Goal: Task Accomplishment & Management: Use online tool/utility

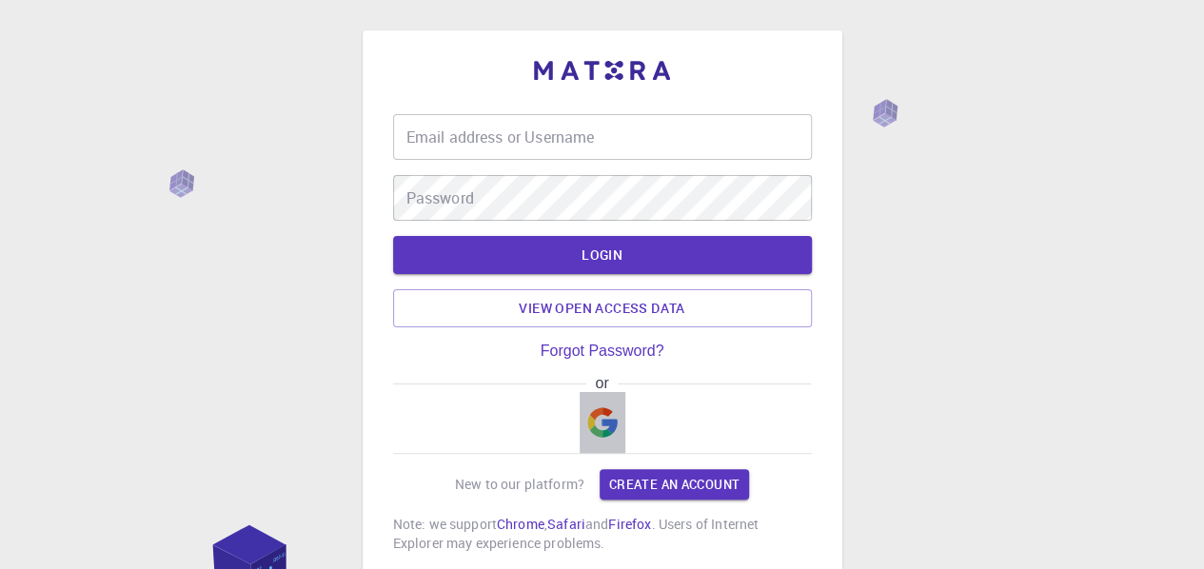
click at [601, 423] on img "button" at bounding box center [602, 422] width 30 height 30
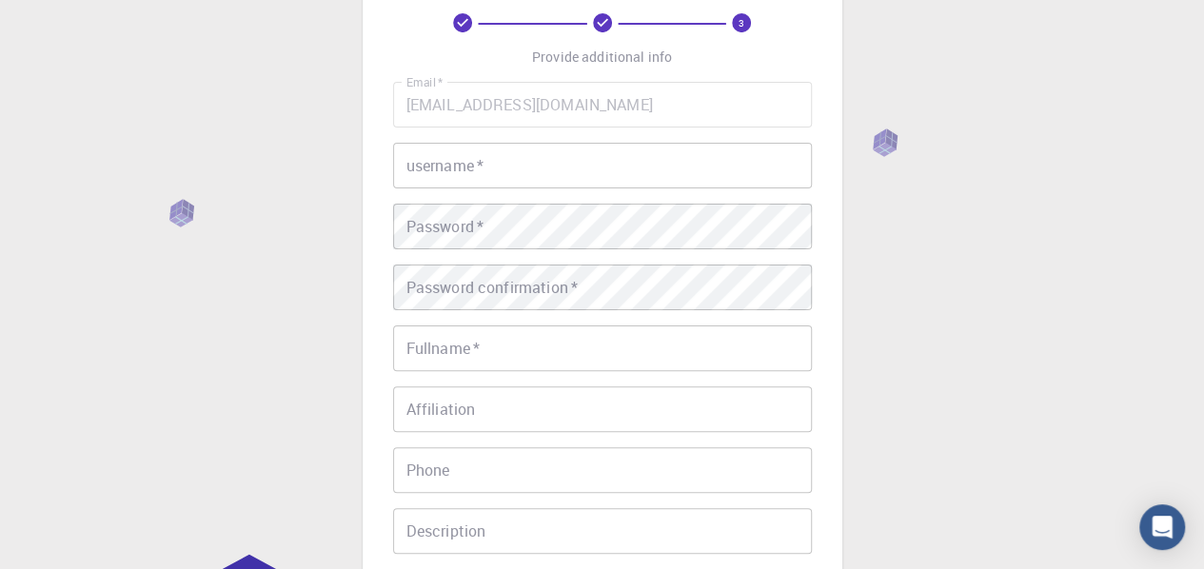
scroll to position [115, 0]
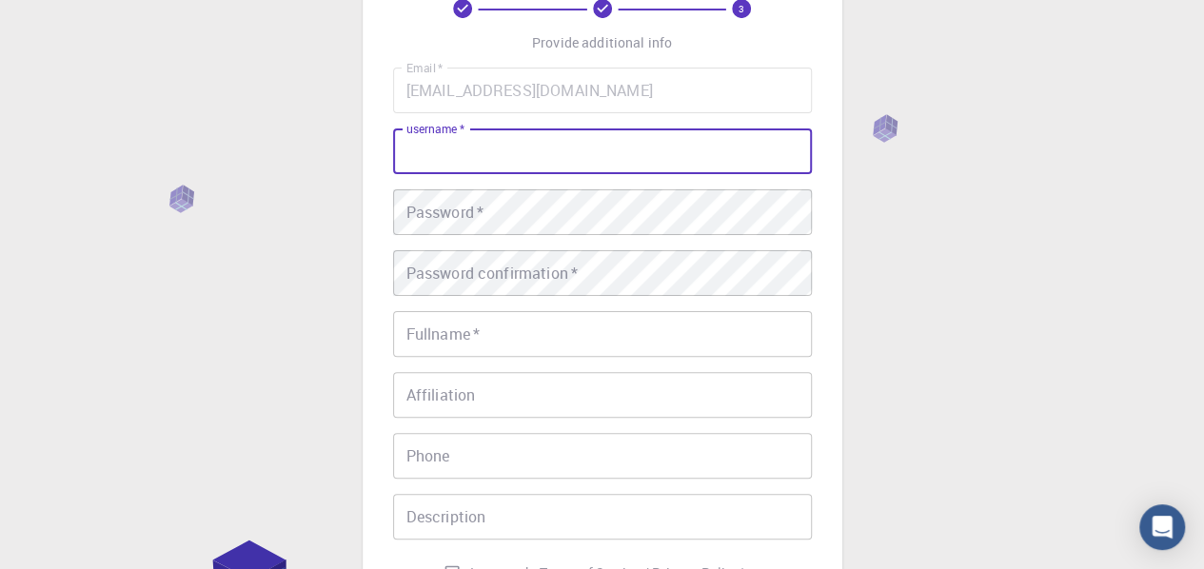
click at [569, 153] on input "username   *" at bounding box center [602, 151] width 419 height 46
type input "Melato"
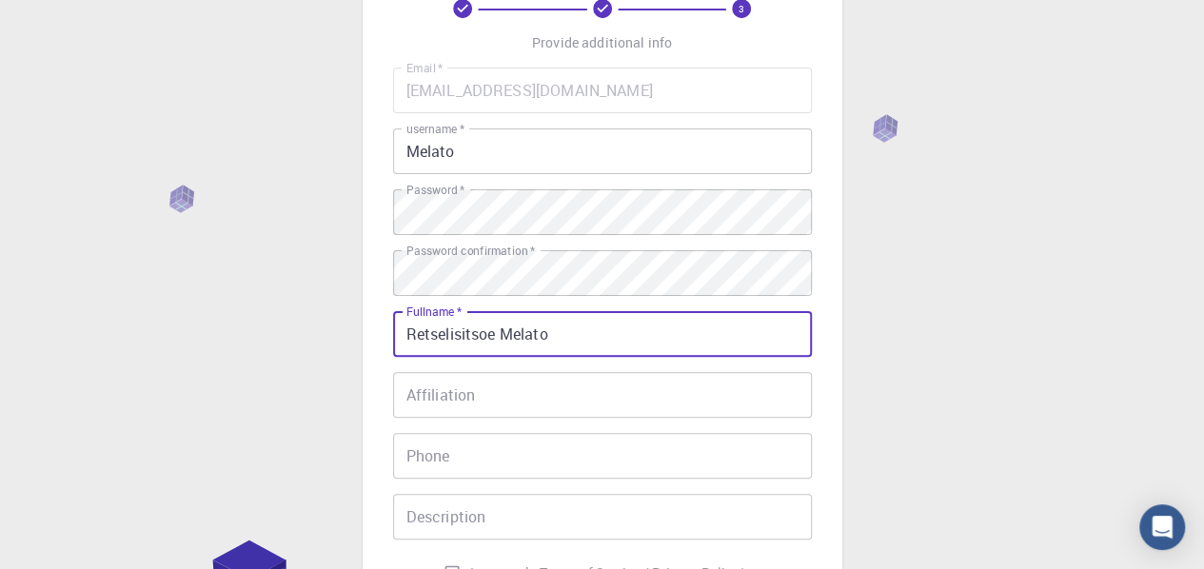
type input "Retselisitsoe Melato"
click at [478, 391] on input "Affiliation" at bounding box center [602, 395] width 419 height 46
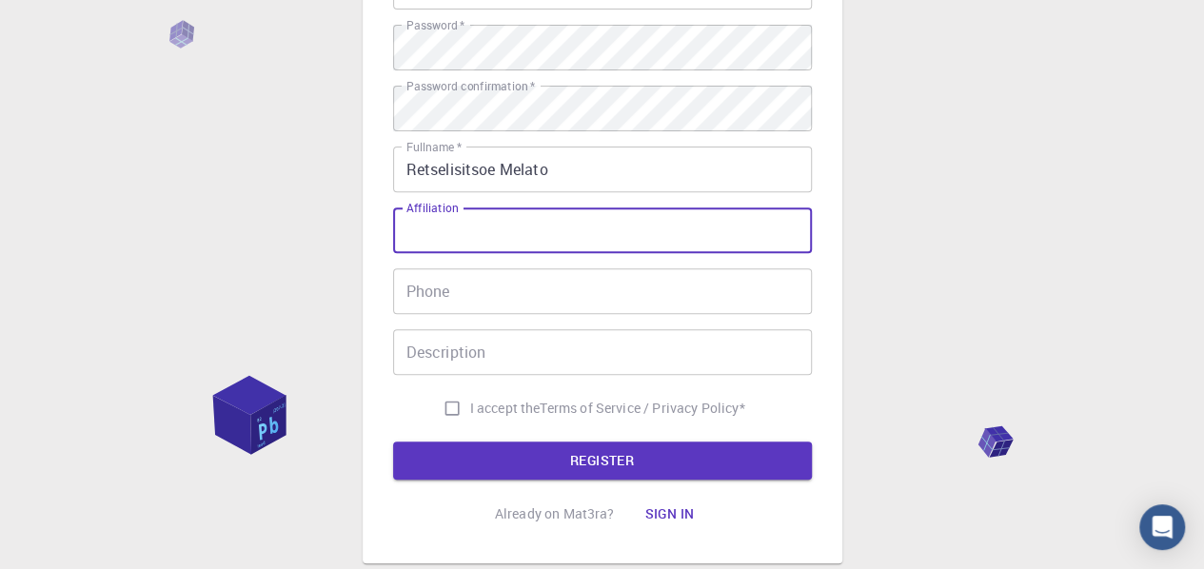
scroll to position [282, 0]
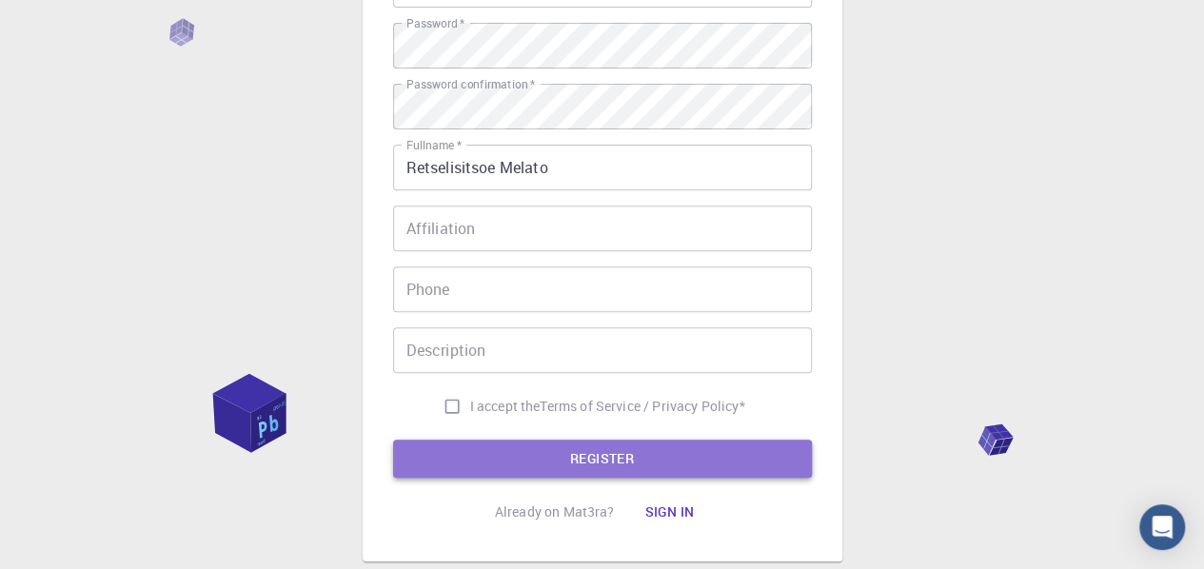
click at [562, 452] on button "REGISTER" at bounding box center [602, 459] width 419 height 38
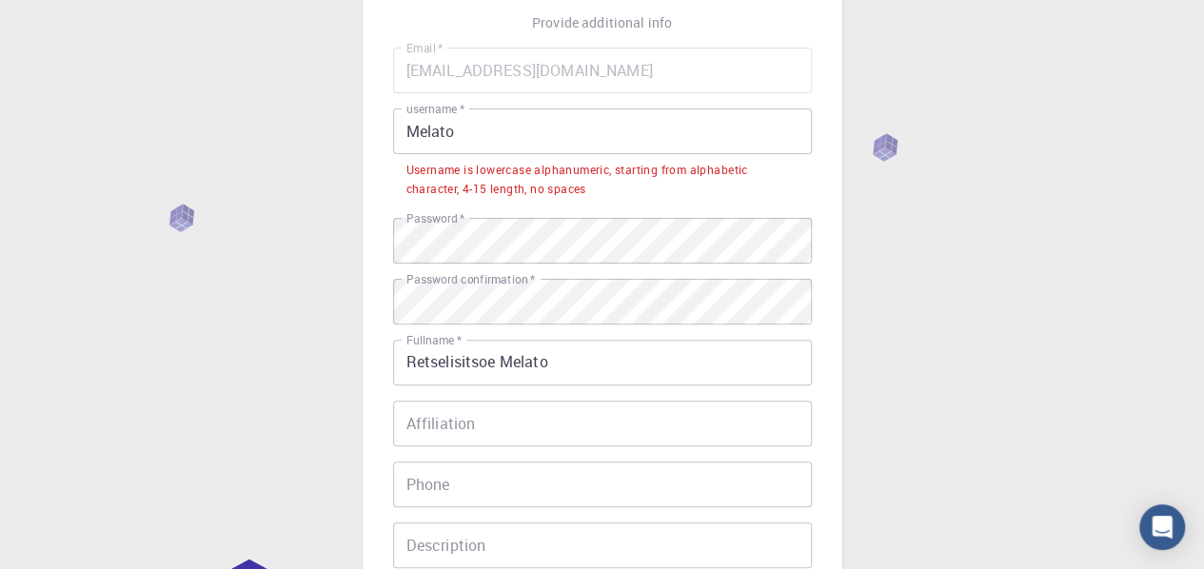
scroll to position [134, 0]
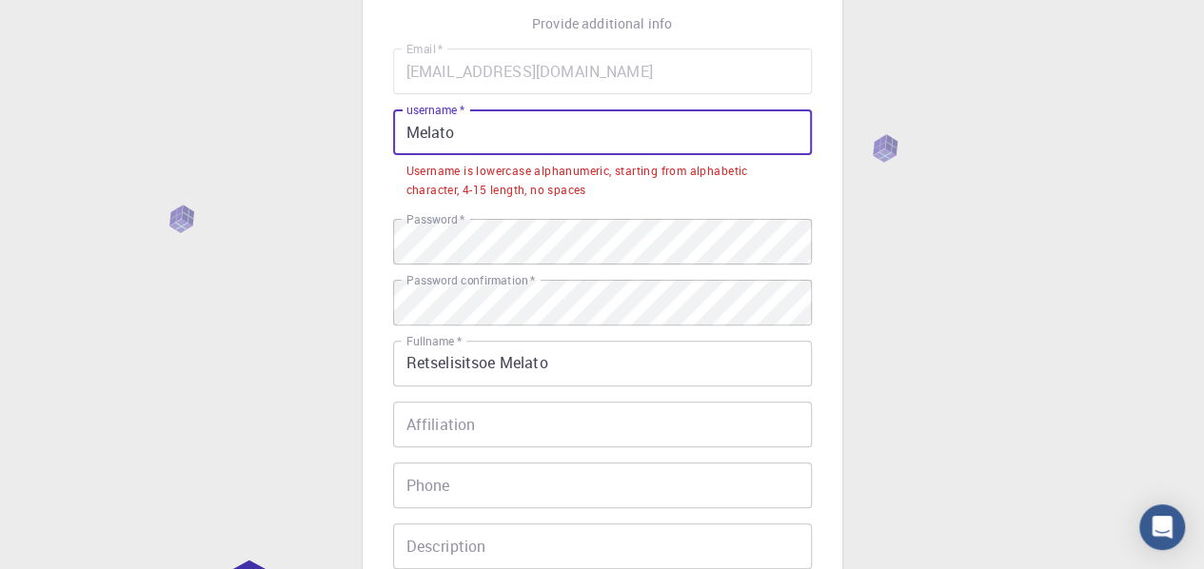
click at [419, 134] on input "Melato" at bounding box center [602, 132] width 419 height 46
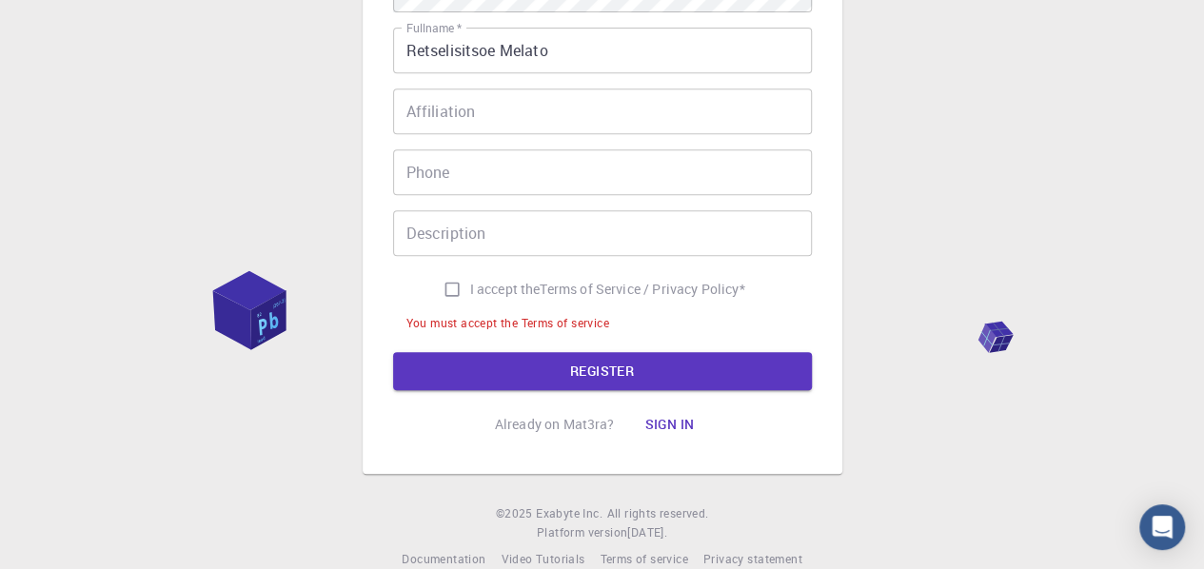
scroll to position [404, 0]
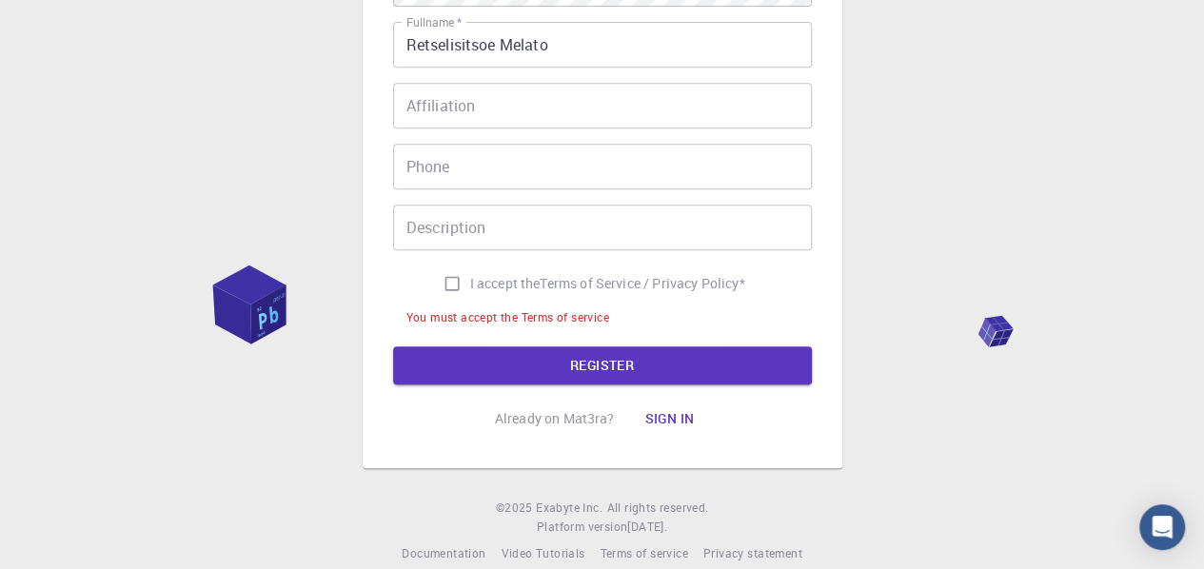
type input "melato"
click at [446, 288] on input "I accept the Terms of Service / Privacy Policy *" at bounding box center [452, 284] width 36 height 36
checkbox input "true"
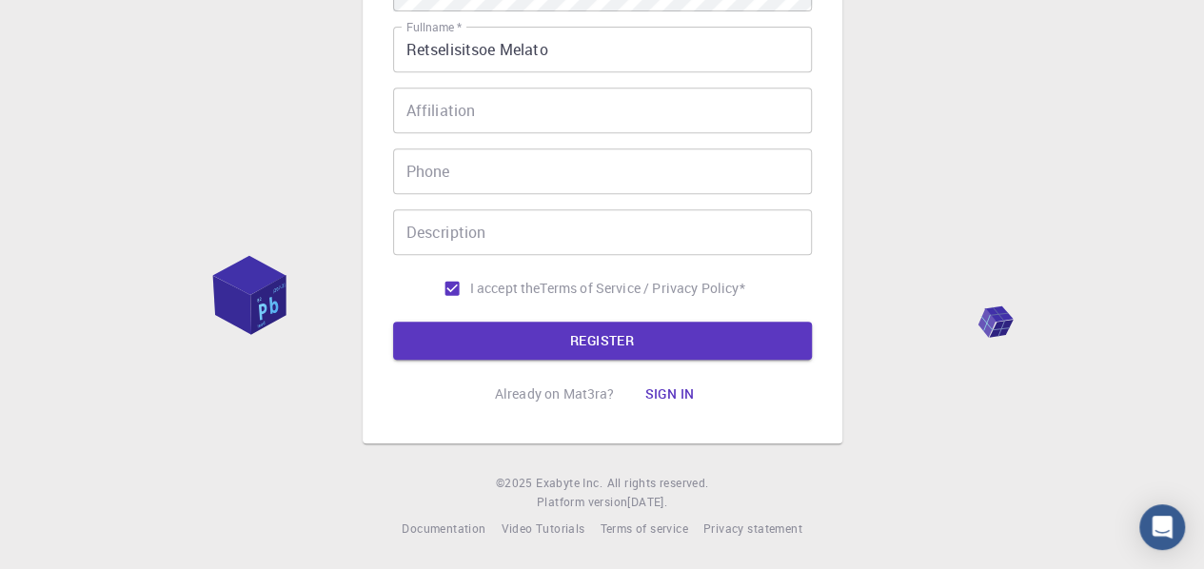
scroll to position [402, 0]
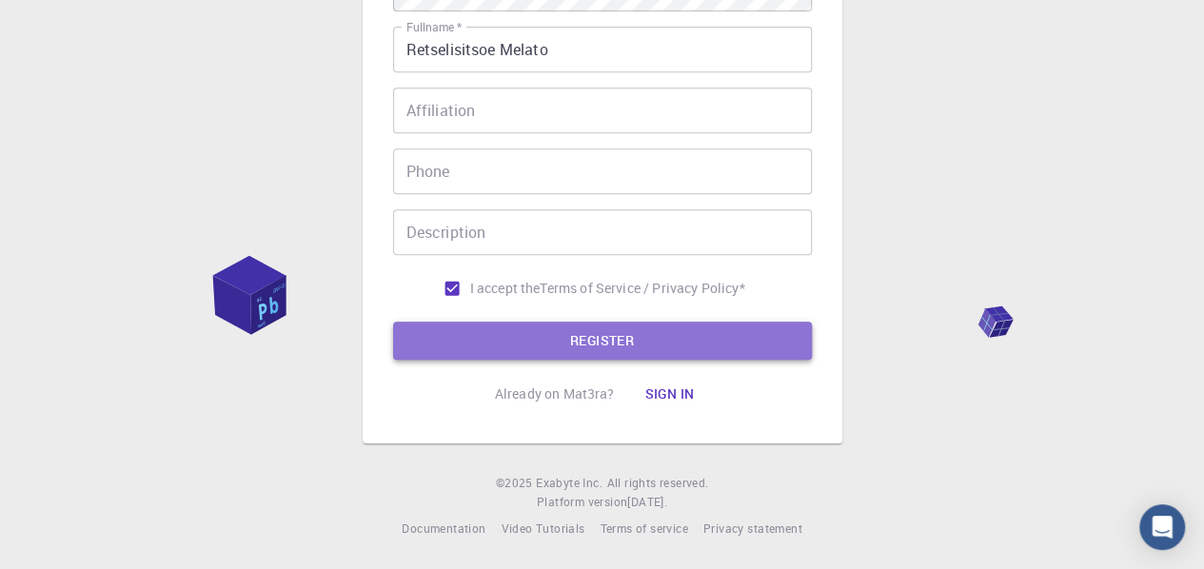
click at [571, 327] on button "REGISTER" at bounding box center [602, 341] width 419 height 38
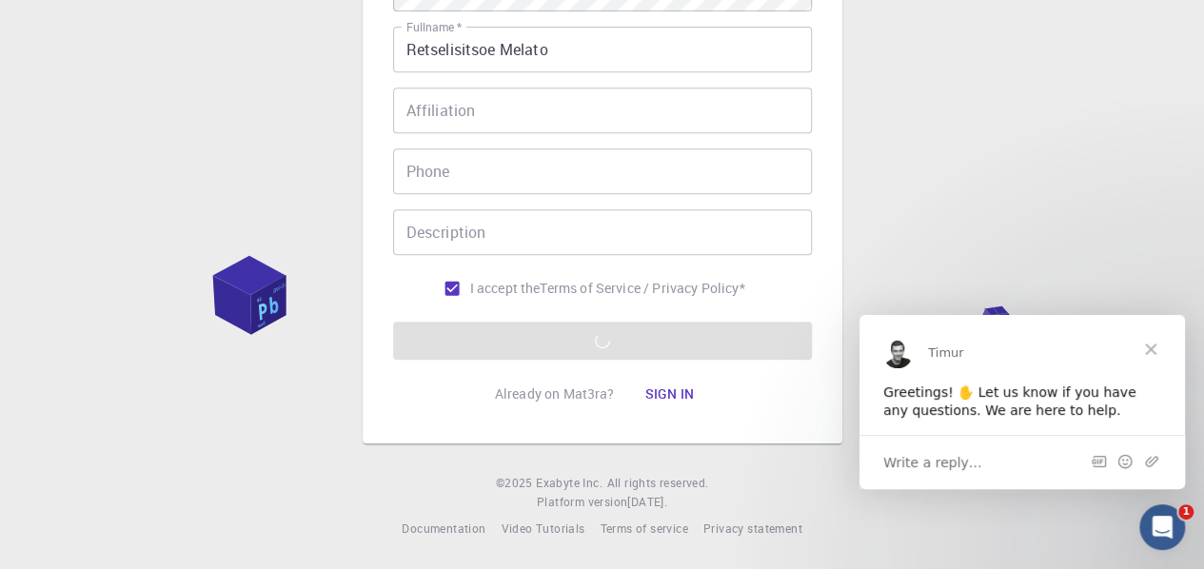
scroll to position [0, 0]
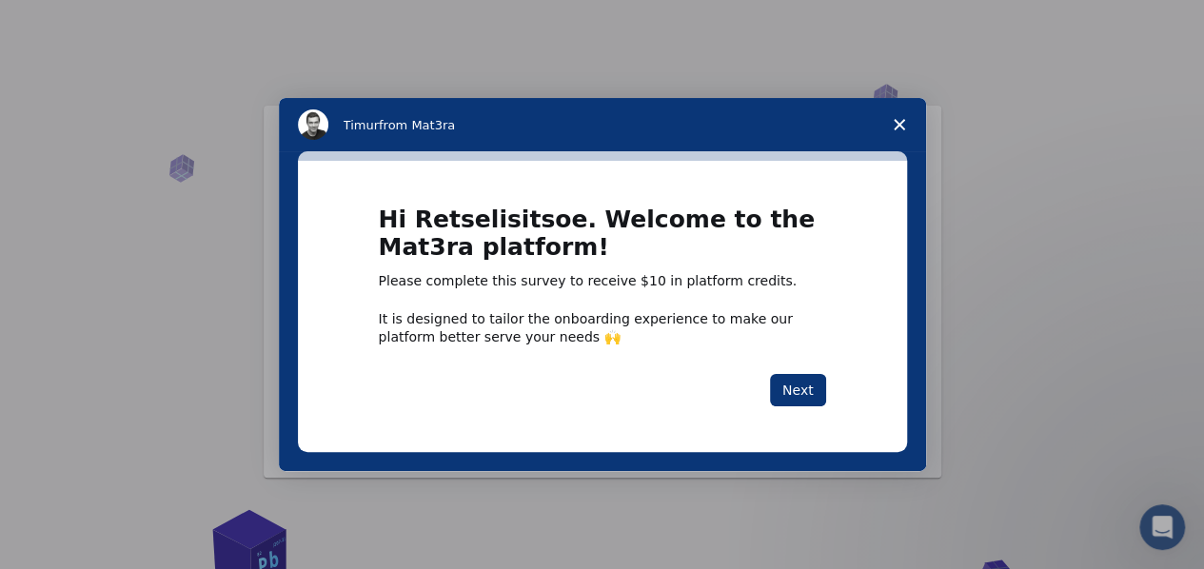
click at [1032, 180] on div "Intercom messenger" at bounding box center [602, 284] width 1204 height 569
click at [817, 393] on button "Next" at bounding box center [798, 390] width 56 height 32
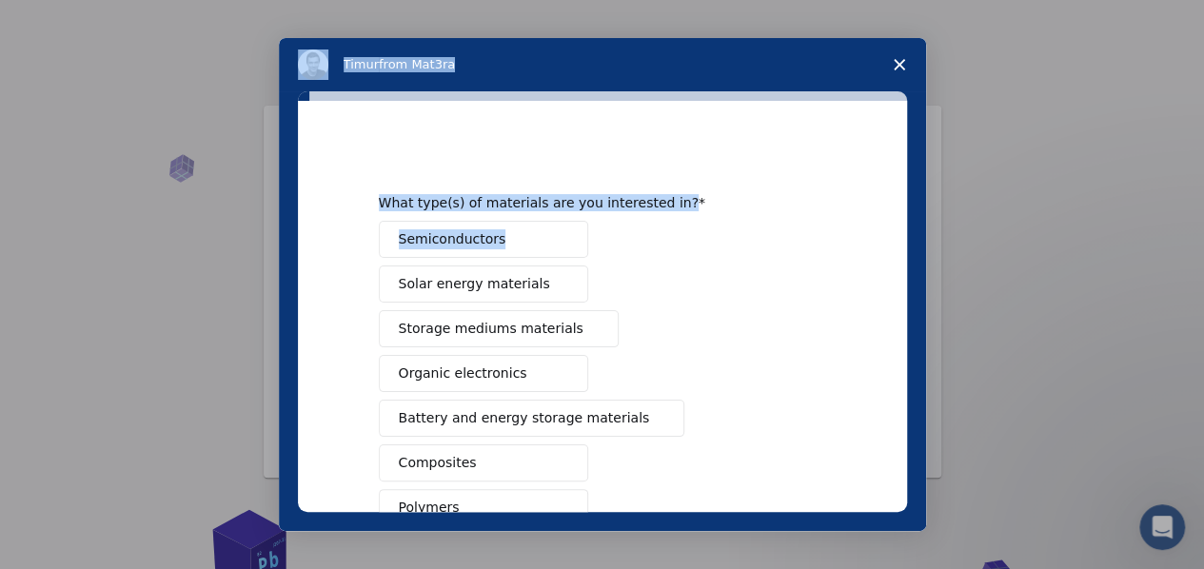
drag, startPoint x: 1020, startPoint y: 229, endPoint x: 790, endPoint y: 231, distance: 230.3
click at [790, 231] on div "Timur from Mat3ra What type(s) of materials are you interested in? Semiconducto…" at bounding box center [602, 284] width 1204 height 569
click at [999, 246] on div "Intercom messenger" at bounding box center [602, 284] width 1204 height 569
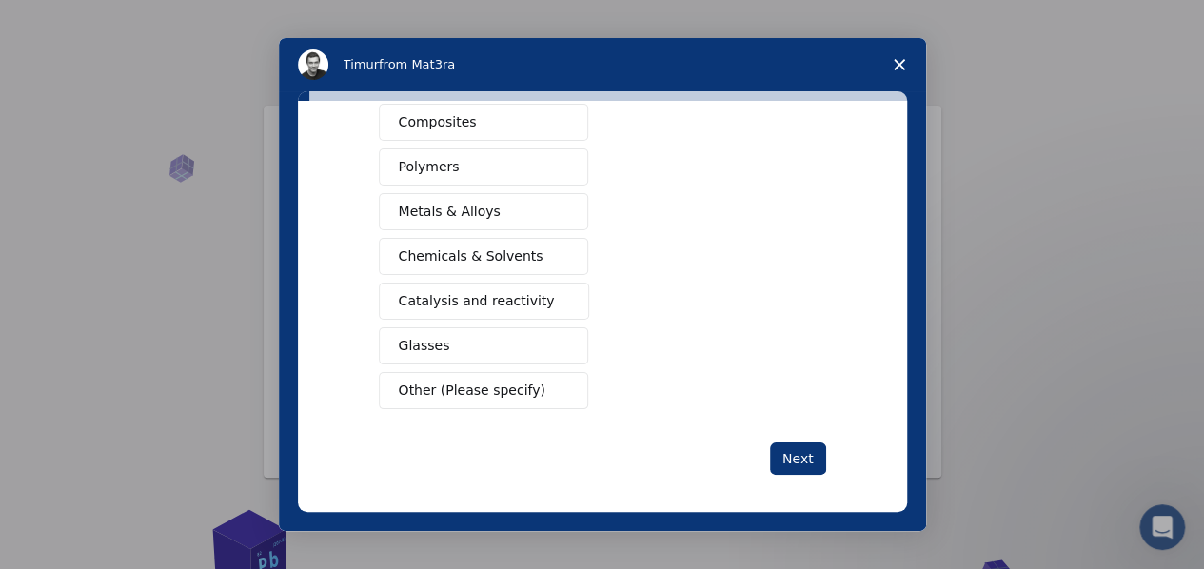
scroll to position [342, 0]
click at [555, 383] on span "Intercom messenger" at bounding box center [560, 390] width 15 height 15
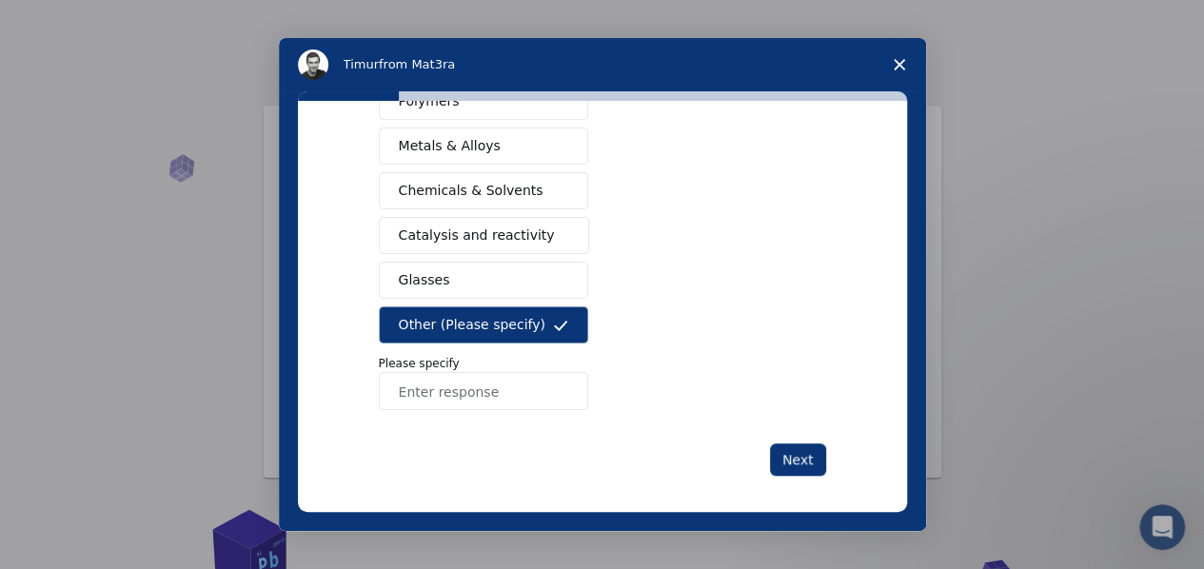
scroll to position [408, 0]
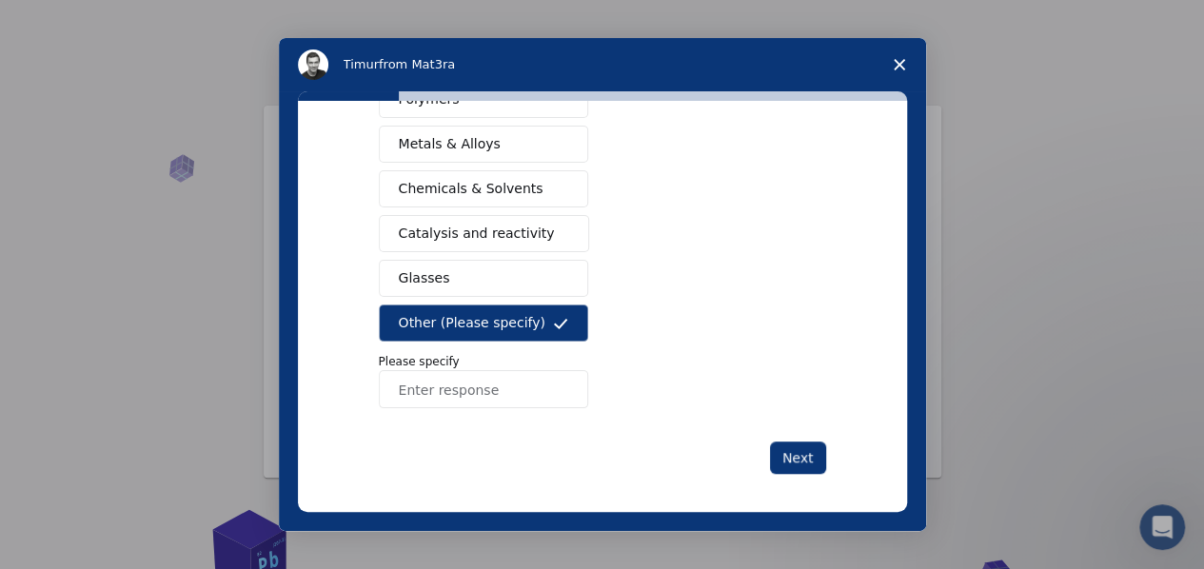
click at [520, 377] on input "Enter response" at bounding box center [483, 389] width 209 height 38
type input "systems"
click at [778, 442] on button "Next" at bounding box center [798, 458] width 56 height 32
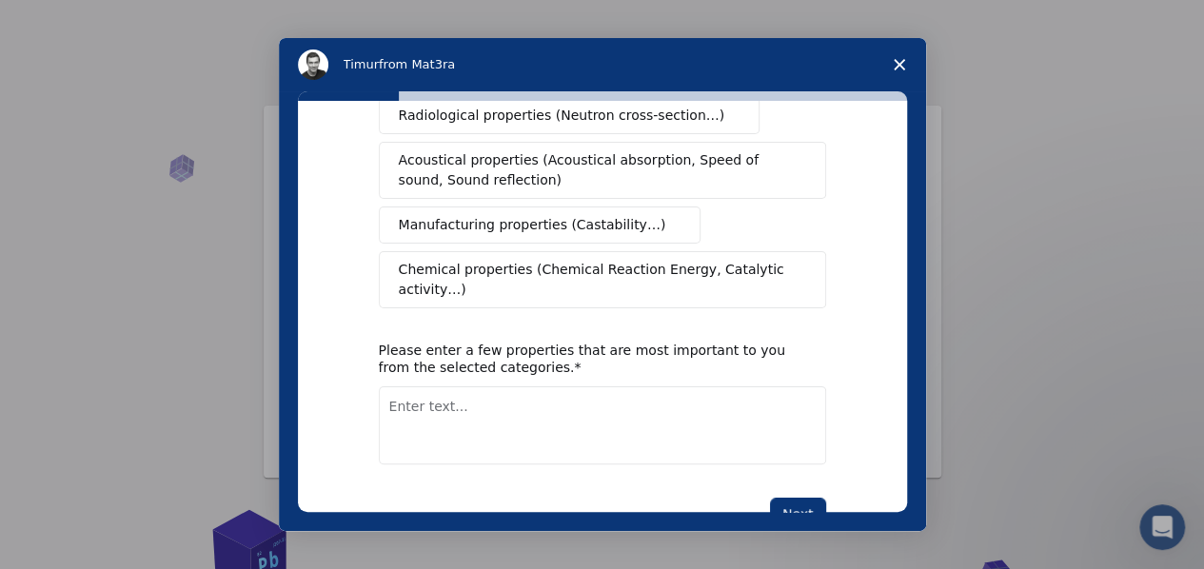
scroll to position [428, 0]
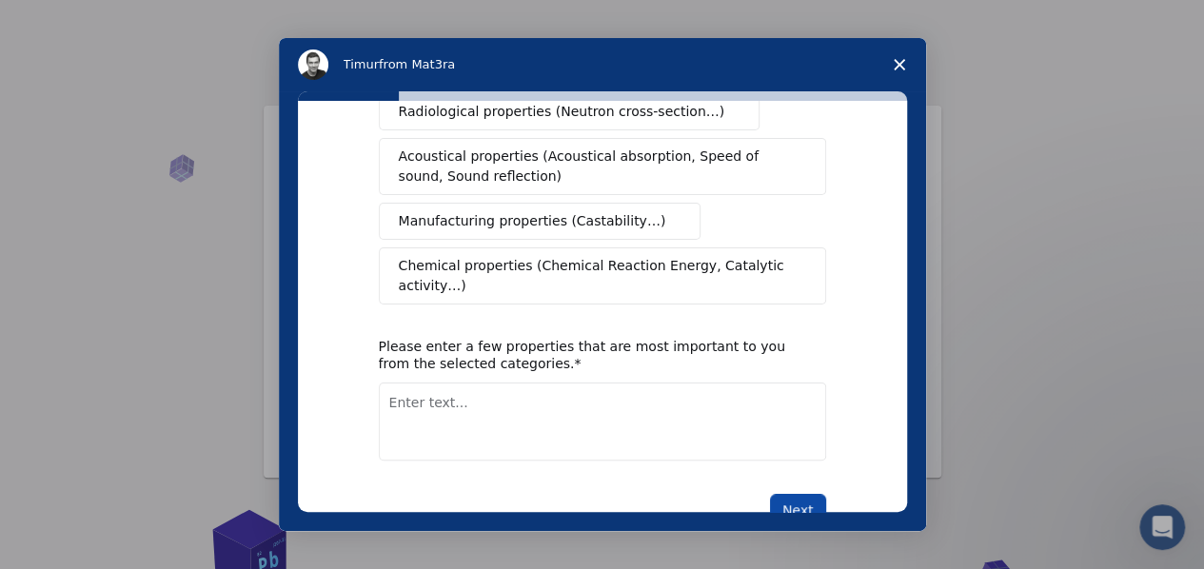
click at [789, 494] on button "Next" at bounding box center [798, 510] width 56 height 32
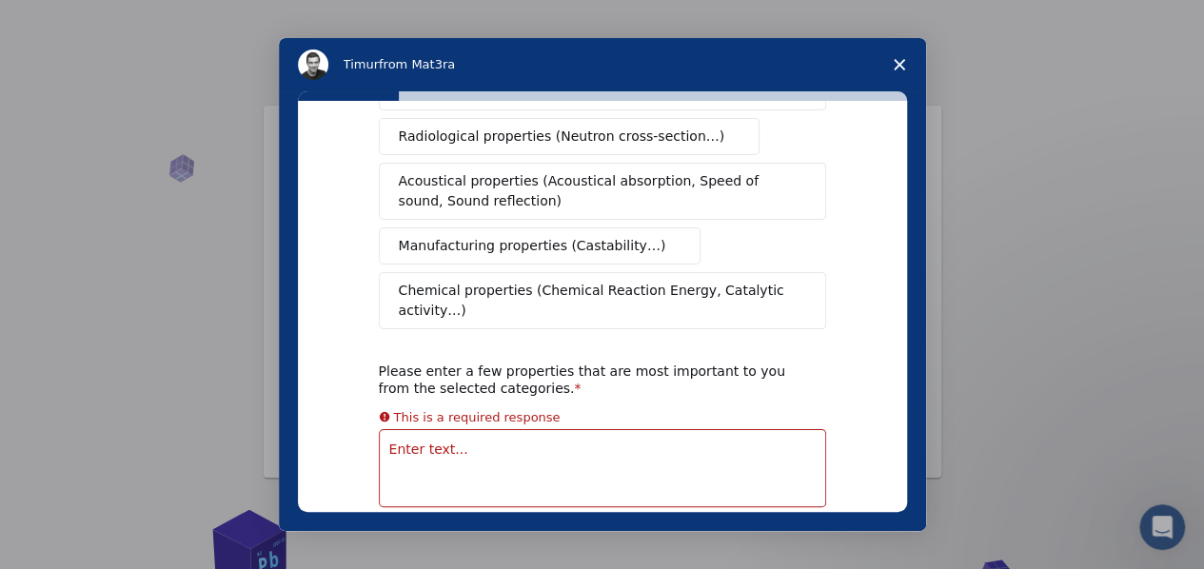
scroll to position [424, 0]
click at [896, 69] on polygon "Close survey" at bounding box center [899, 64] width 11 height 11
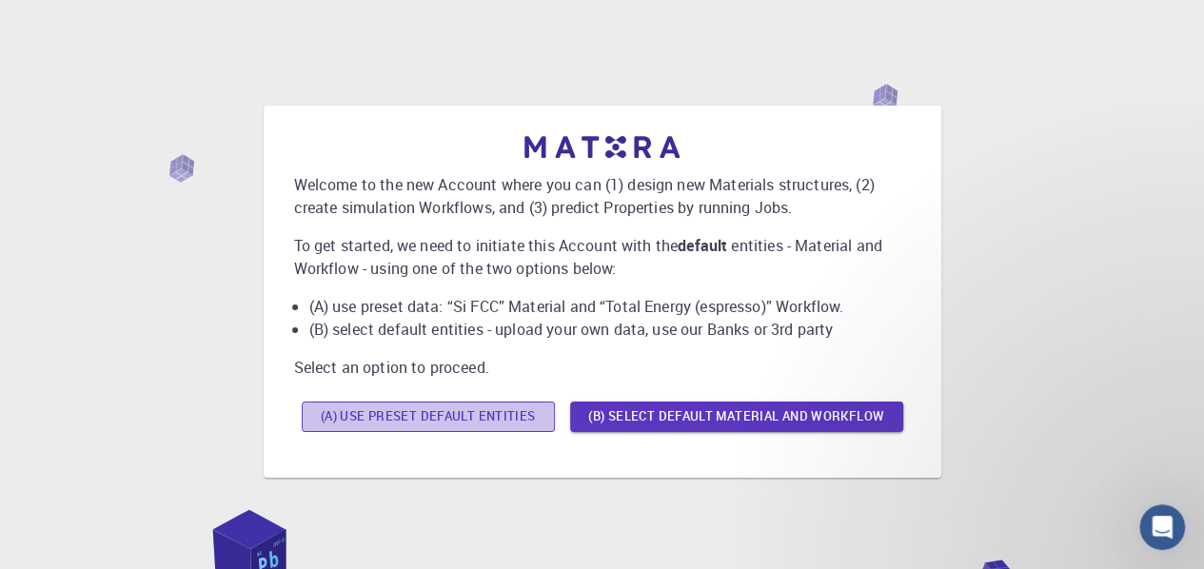
click at [504, 419] on button "(A) Use preset default entities" at bounding box center [428, 417] width 253 height 30
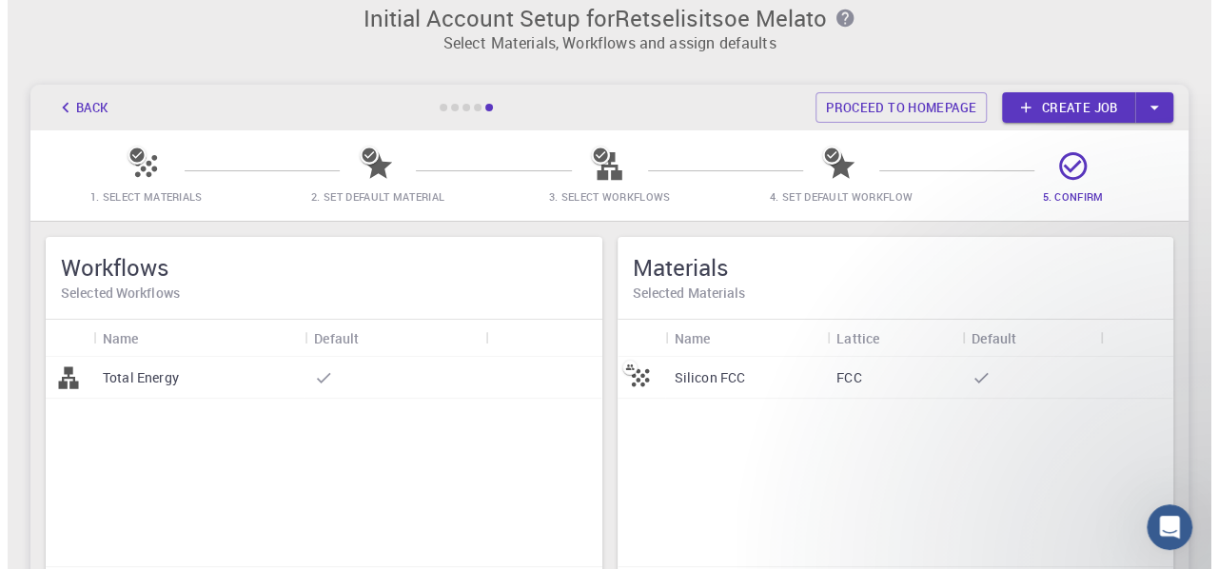
scroll to position [0, 0]
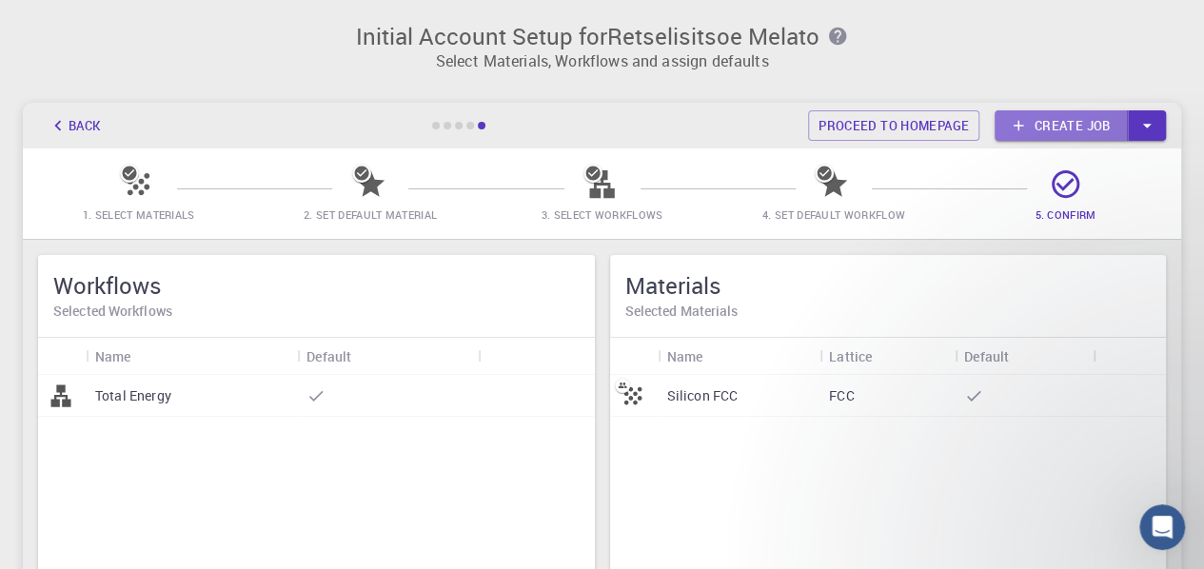
click at [1075, 137] on link "Create job" at bounding box center [1061, 125] width 133 height 30
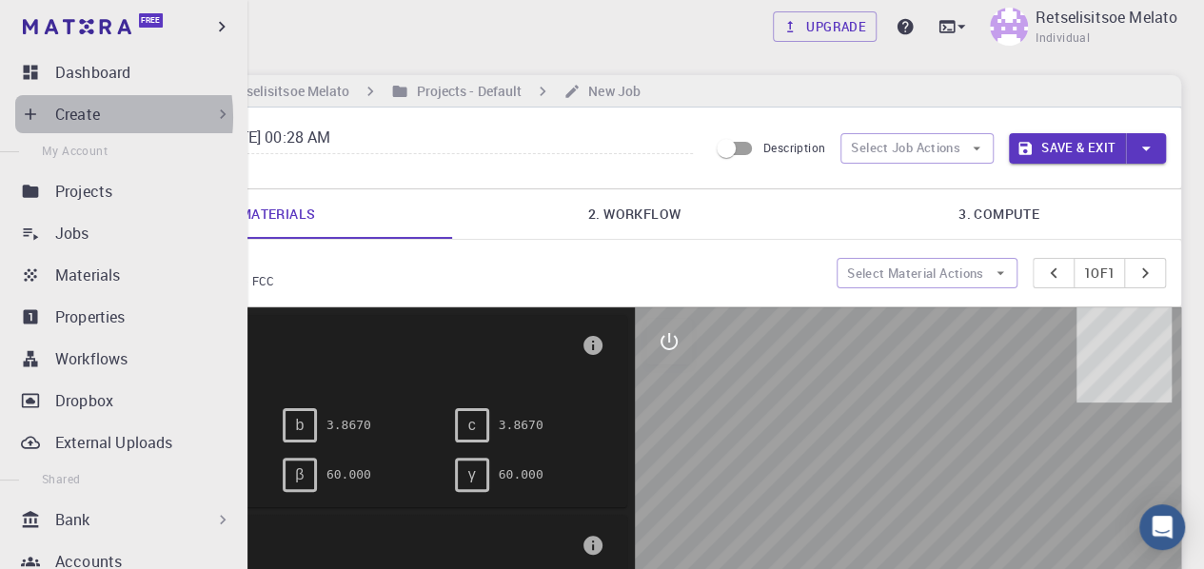
click at [72, 117] on p "Create" at bounding box center [77, 114] width 45 height 23
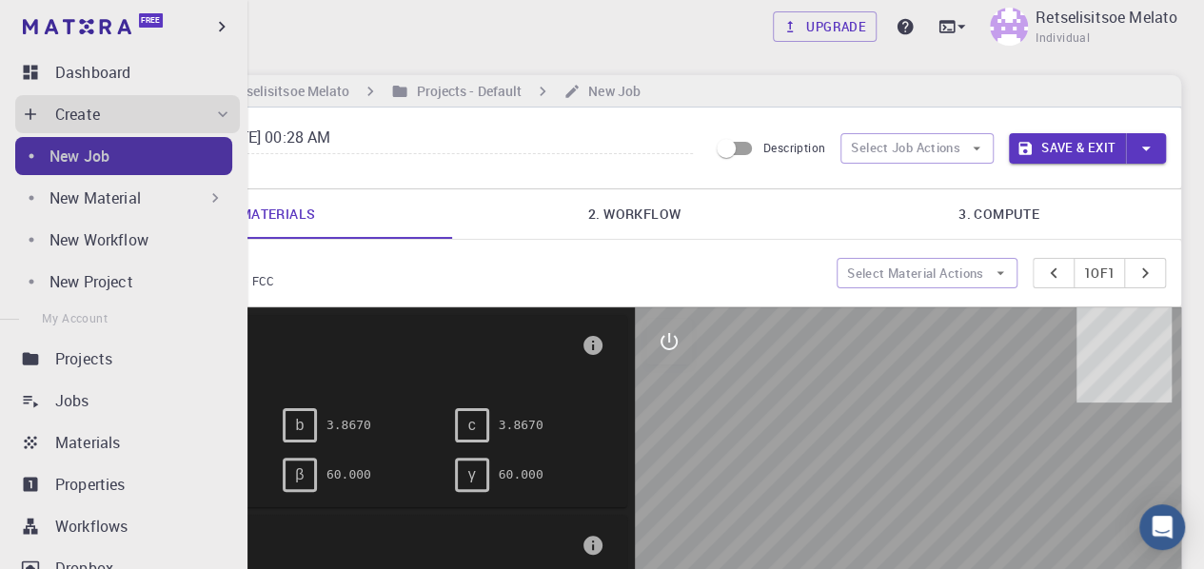
click at [137, 148] on div "New Job" at bounding box center [140, 156] width 183 height 23
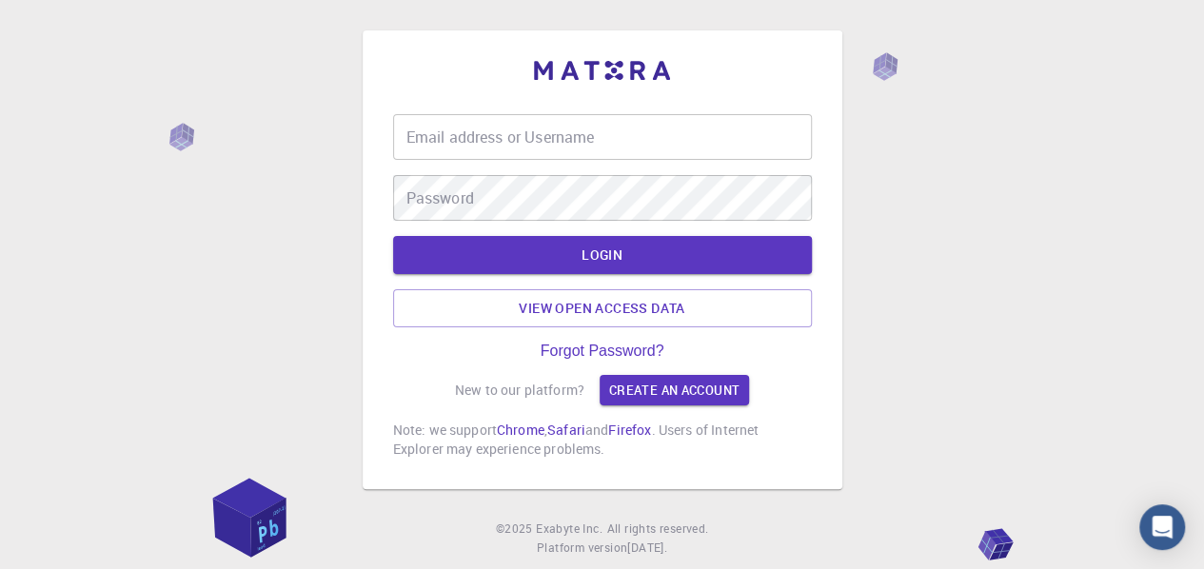
type input "melato"
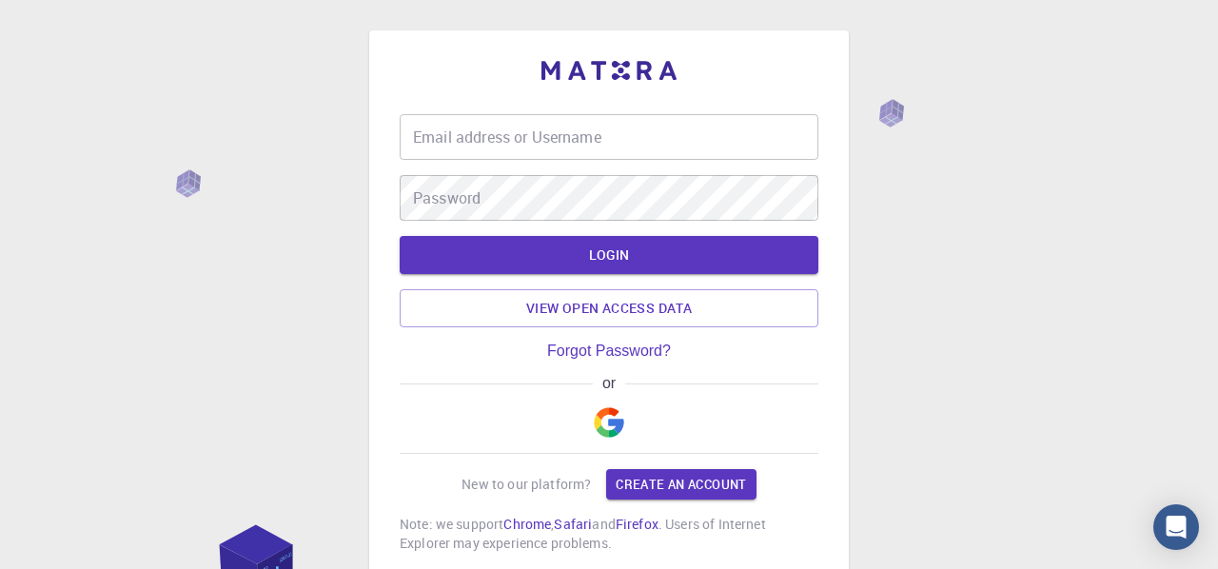
type input "melato"
